Goal: Check status: Check status

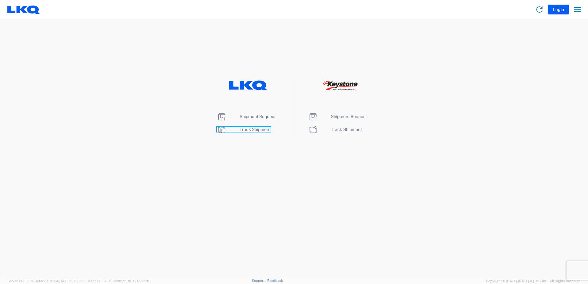
click at [245, 129] on span "Track Shipment" at bounding box center [255, 129] width 31 height 5
click at [246, 116] on span "Shipment Request" at bounding box center [258, 116] width 36 height 5
click at [265, 130] on span "Track Shipment" at bounding box center [255, 129] width 31 height 5
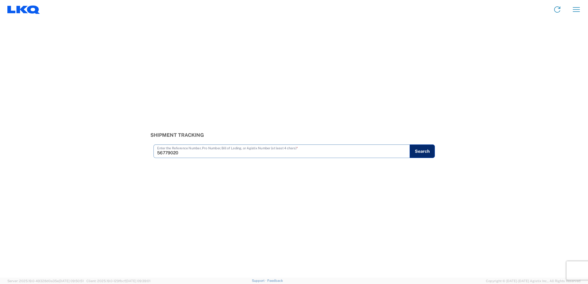
type input "56779020"
click at [425, 150] on button "Search" at bounding box center [422, 152] width 25 height 14
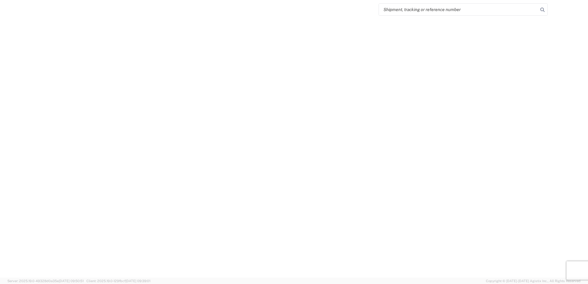
select select "FULL"
select select "LBS"
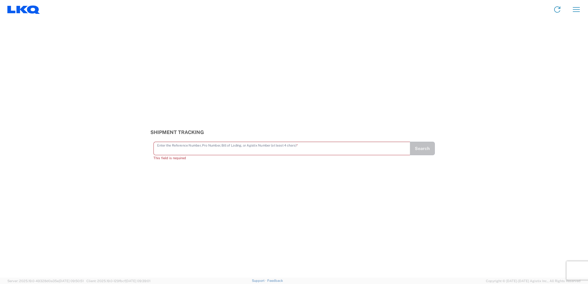
drag, startPoint x: 253, startPoint y: 153, endPoint x: 229, endPoint y: 146, distance: 25.0
paste input "56779020"
type input "56779020"
click at [427, 153] on button "Search" at bounding box center [422, 152] width 25 height 14
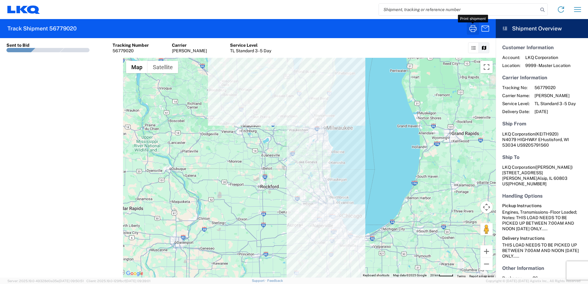
click at [470, 27] on icon "button" at bounding box center [473, 28] width 7 height 7
